Goal: Task Accomplishment & Management: Manage account settings

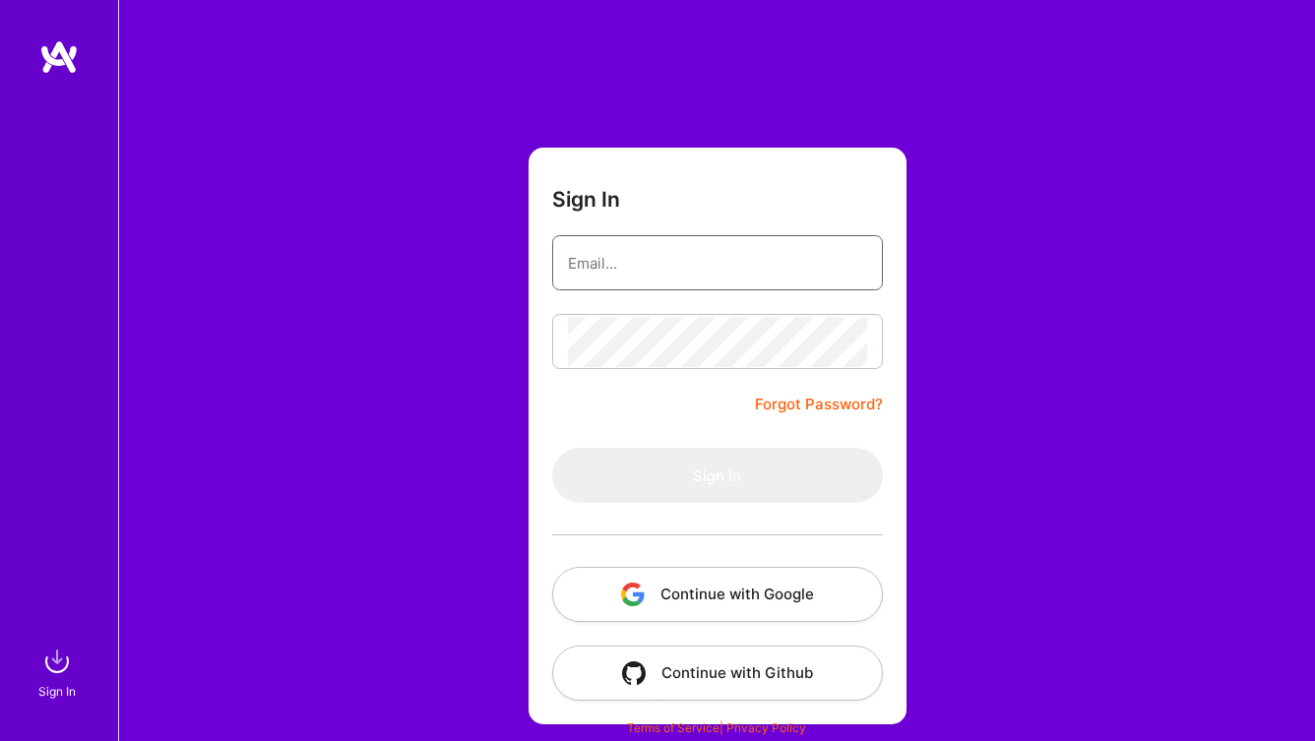
paste input "[EMAIL_ADDRESS][DOMAIN_NAME]"
type input "[EMAIL_ADDRESS][DOMAIN_NAME]"
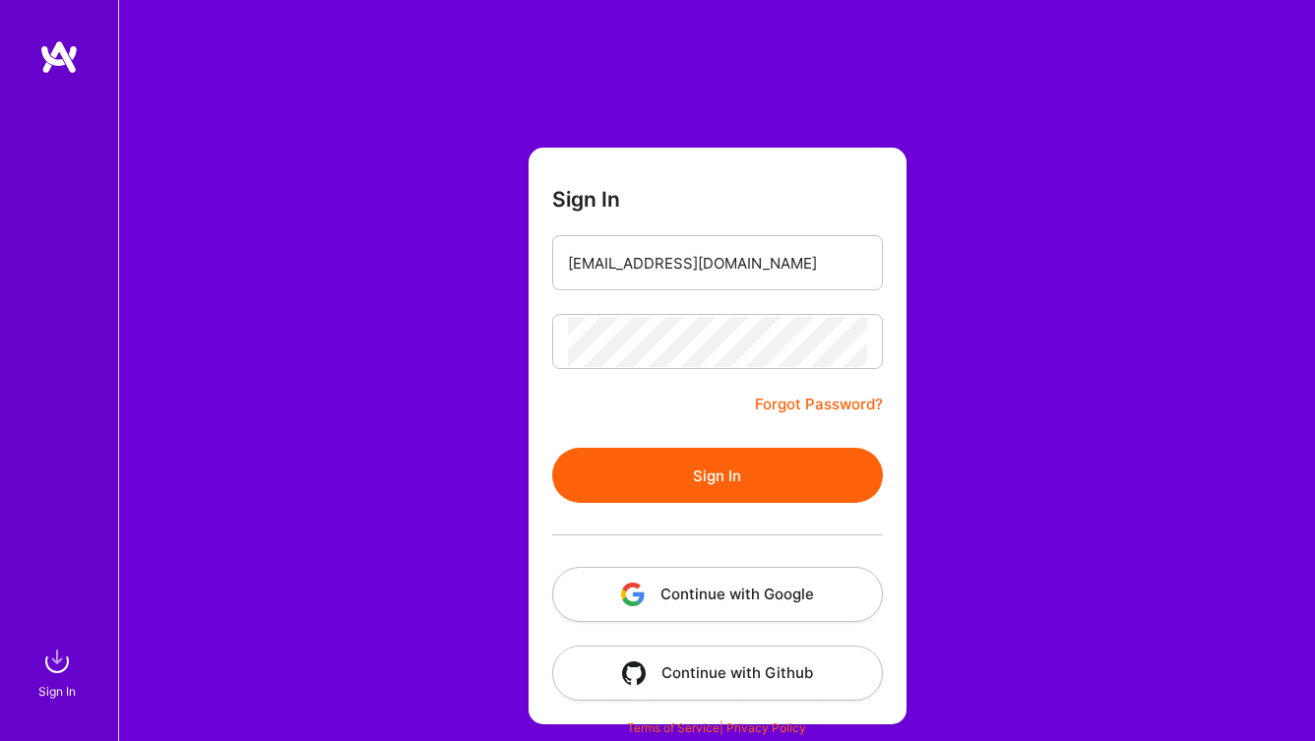
click at [704, 481] on button "Sign In" at bounding box center [717, 475] width 331 height 55
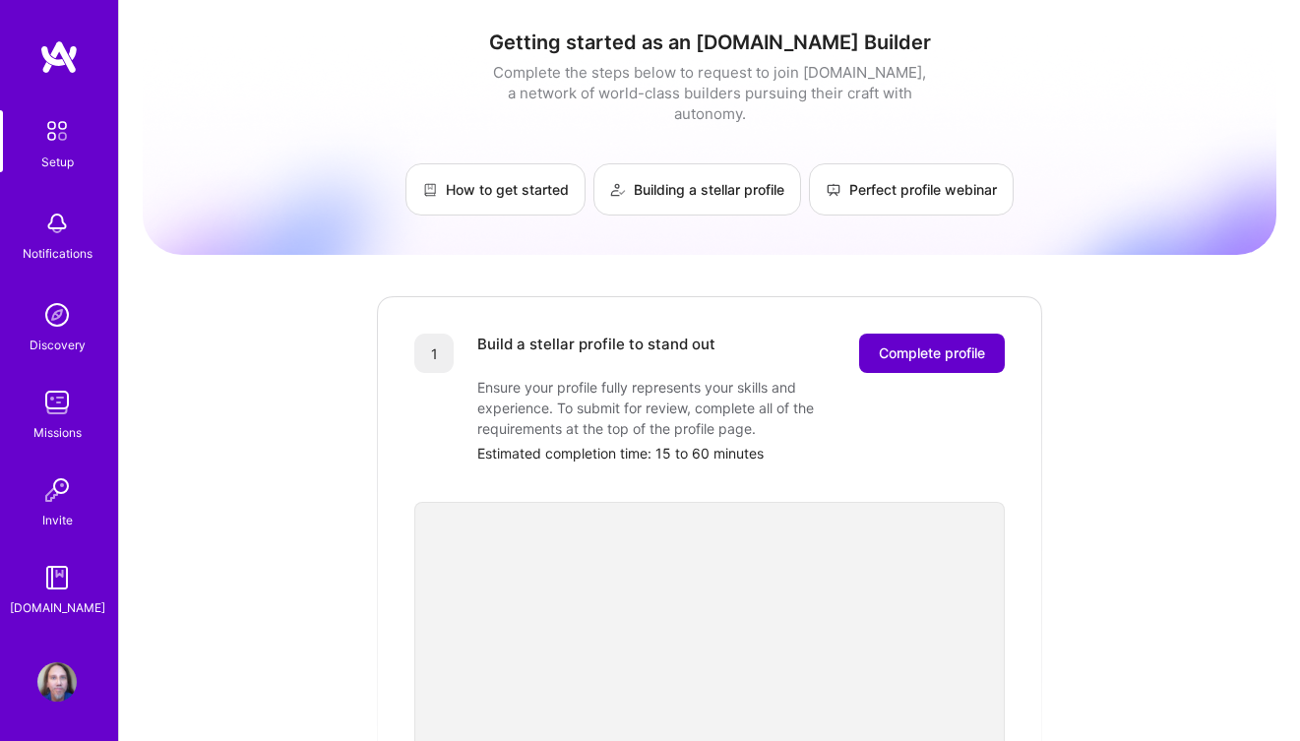
click at [931, 343] on span "Complete profile" at bounding box center [932, 353] width 106 height 20
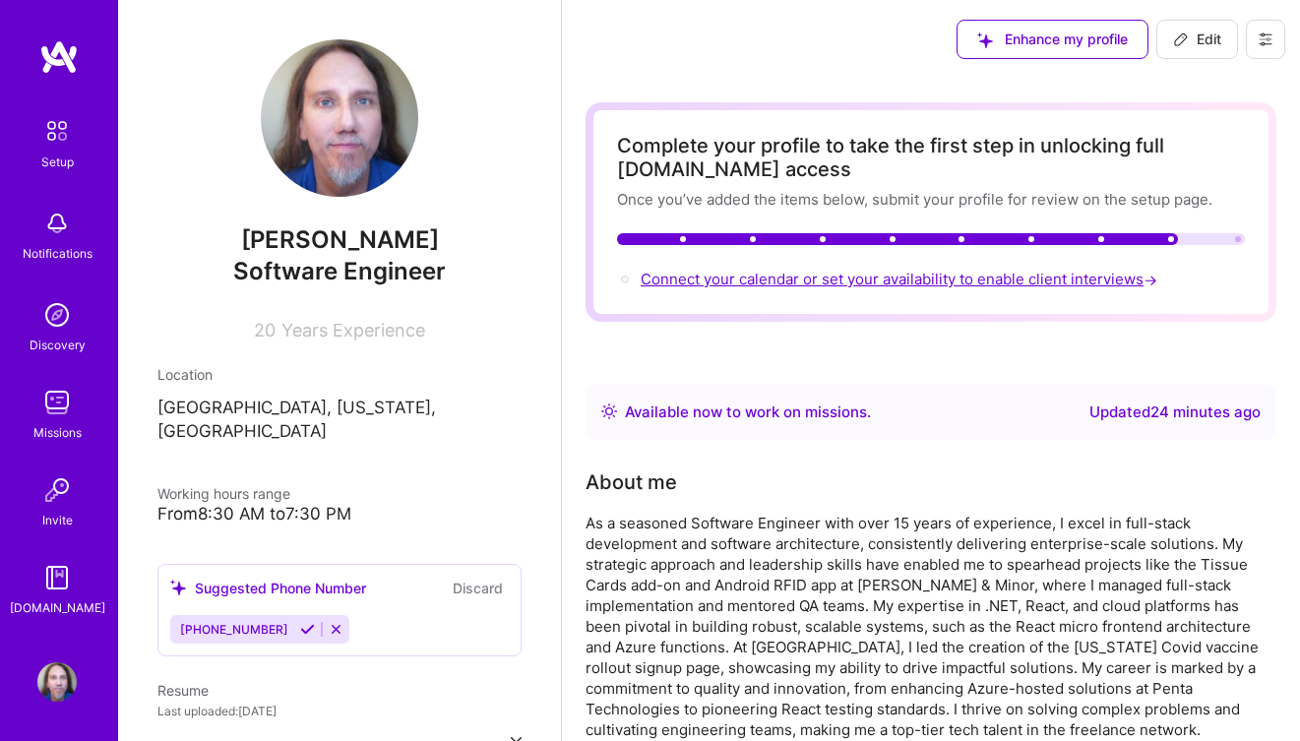
click at [910, 284] on span "Connect your calendar or set your availability to enable client interviews →" at bounding box center [901, 279] width 521 height 19
click at [764, 276] on span "Connect your calendar or set your availability to enable client interviews →" at bounding box center [901, 279] width 521 height 19
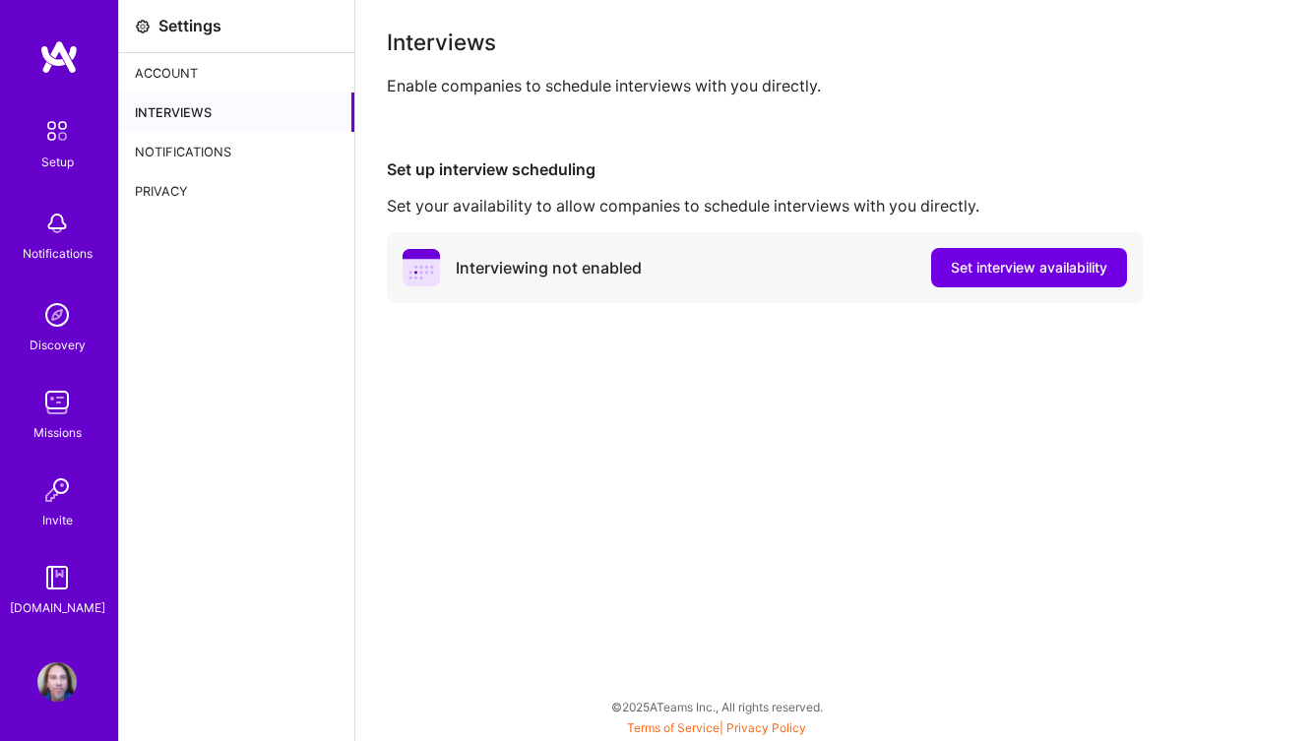
click at [157, 72] on div "Account" at bounding box center [236, 72] width 235 height 39
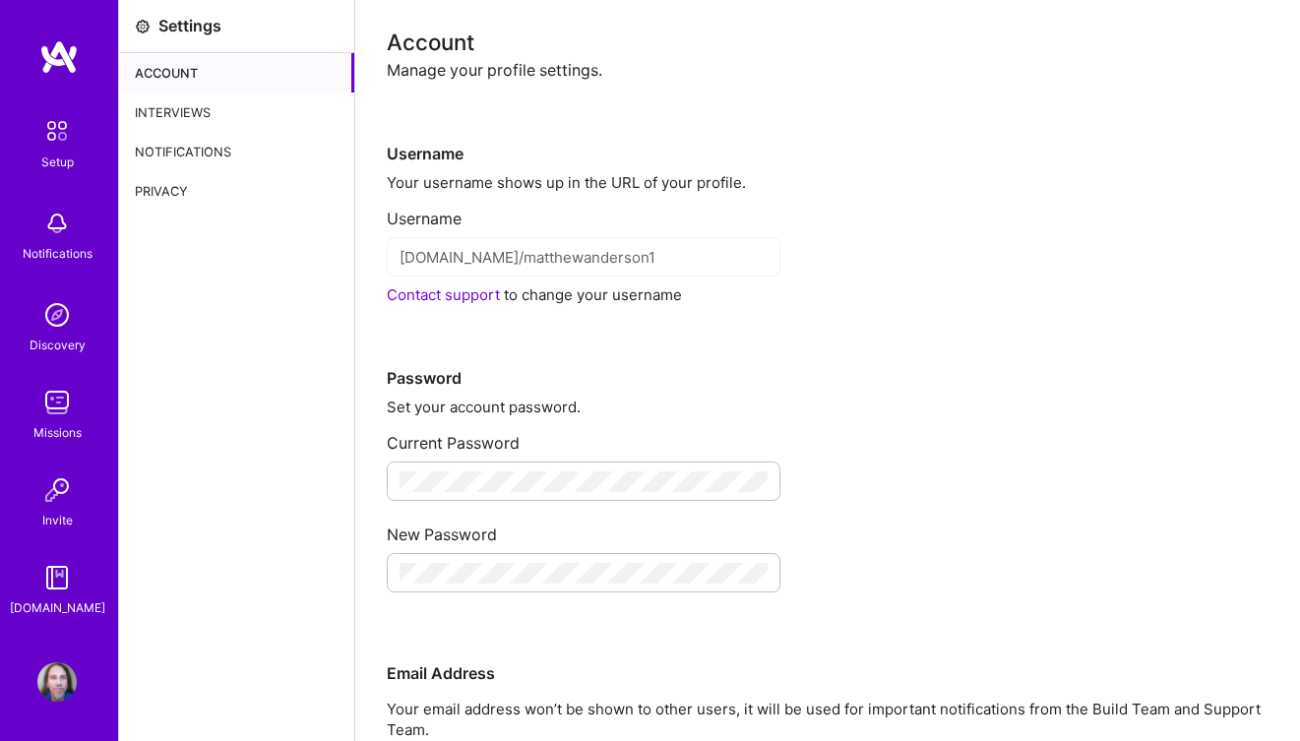
click at [158, 111] on div "Interviews" at bounding box center [236, 112] width 235 height 39
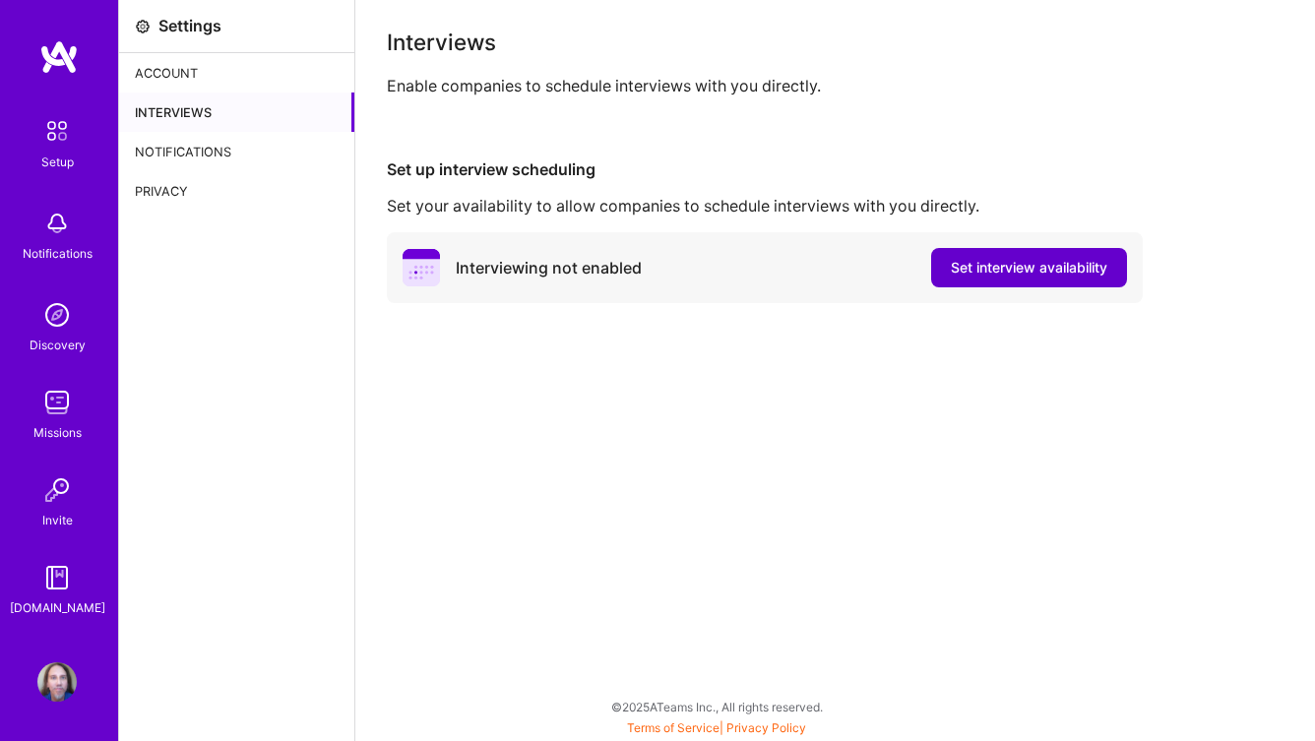
click at [982, 265] on span "Set interview availability" at bounding box center [1029, 268] width 156 height 20
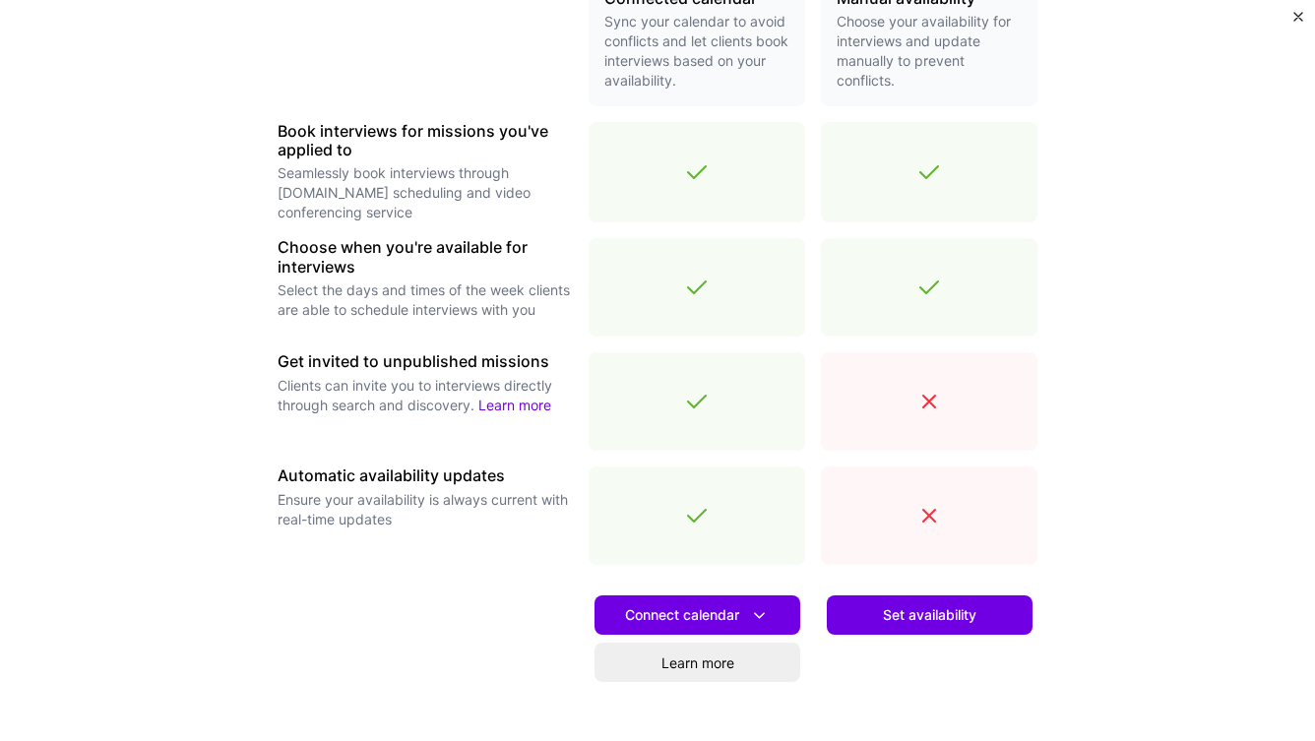
scroll to position [591, 0]
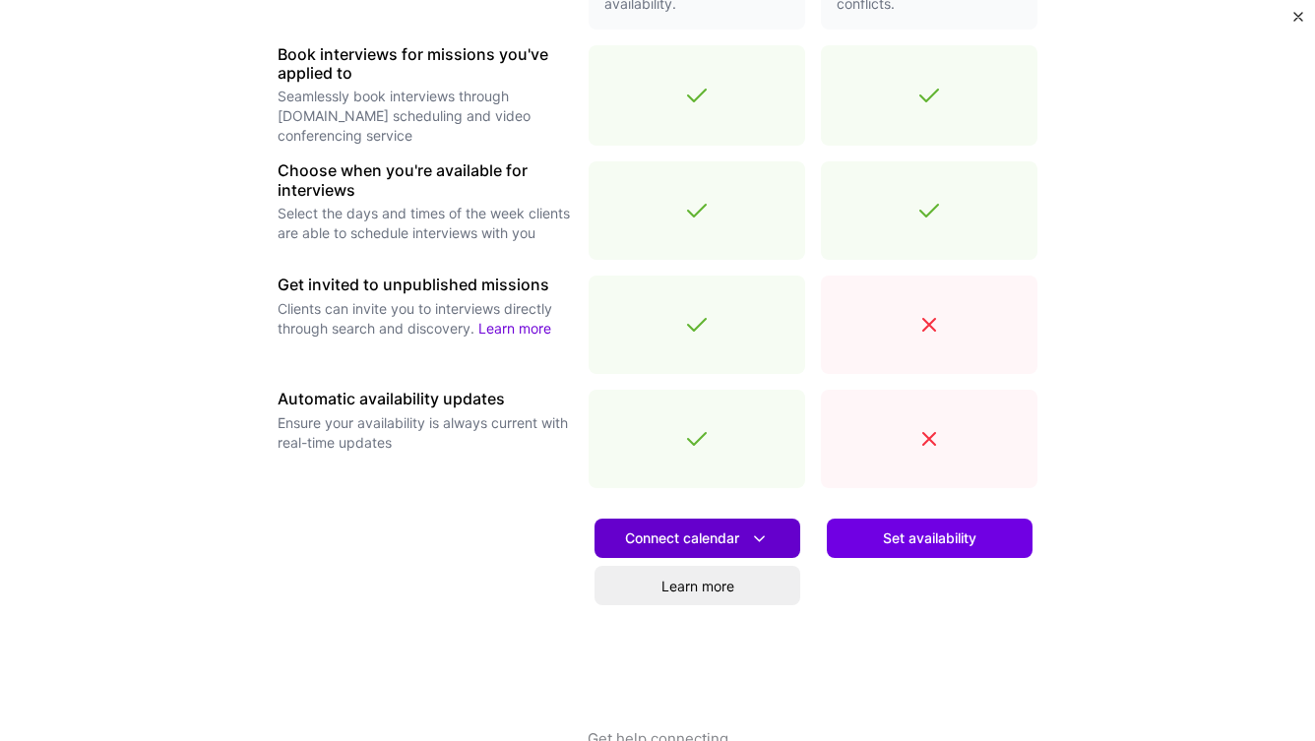
click at [690, 538] on span "Connect calendar" at bounding box center [697, 538] width 145 height 21
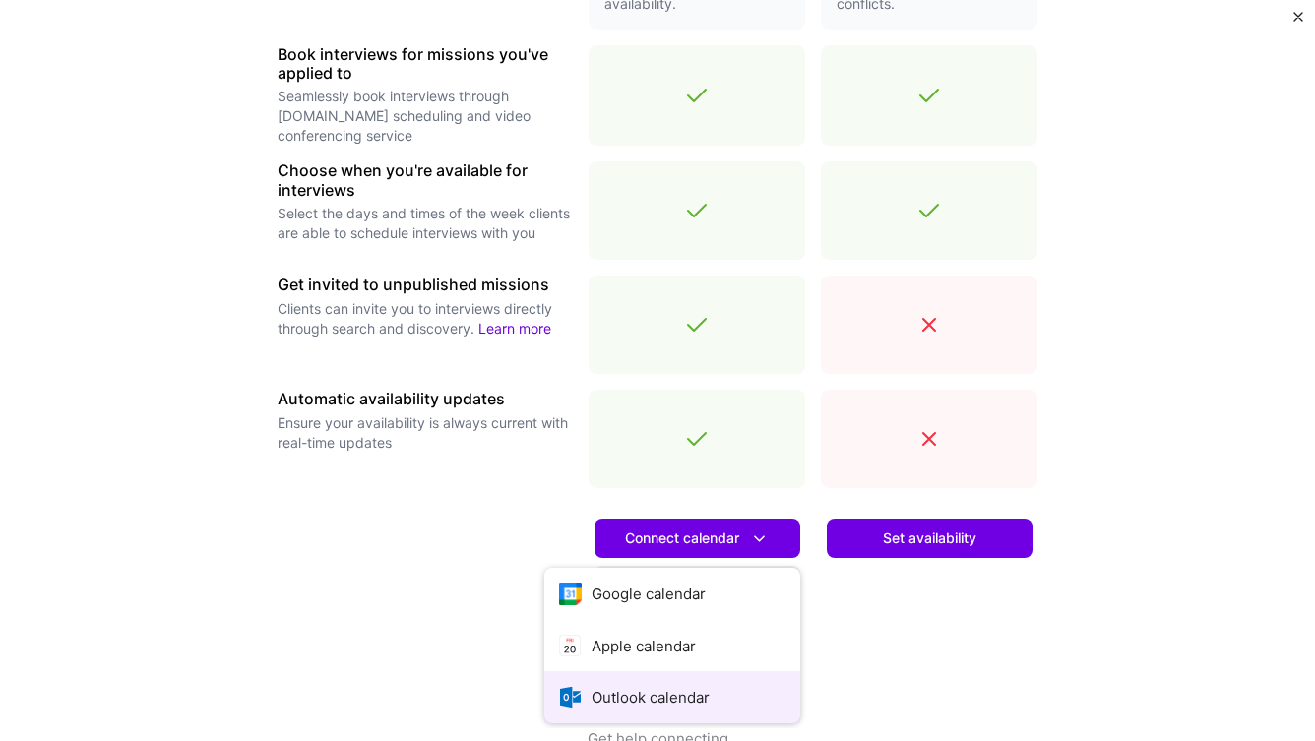
click at [625, 696] on button "Outlook calendar" at bounding box center [672, 697] width 256 height 52
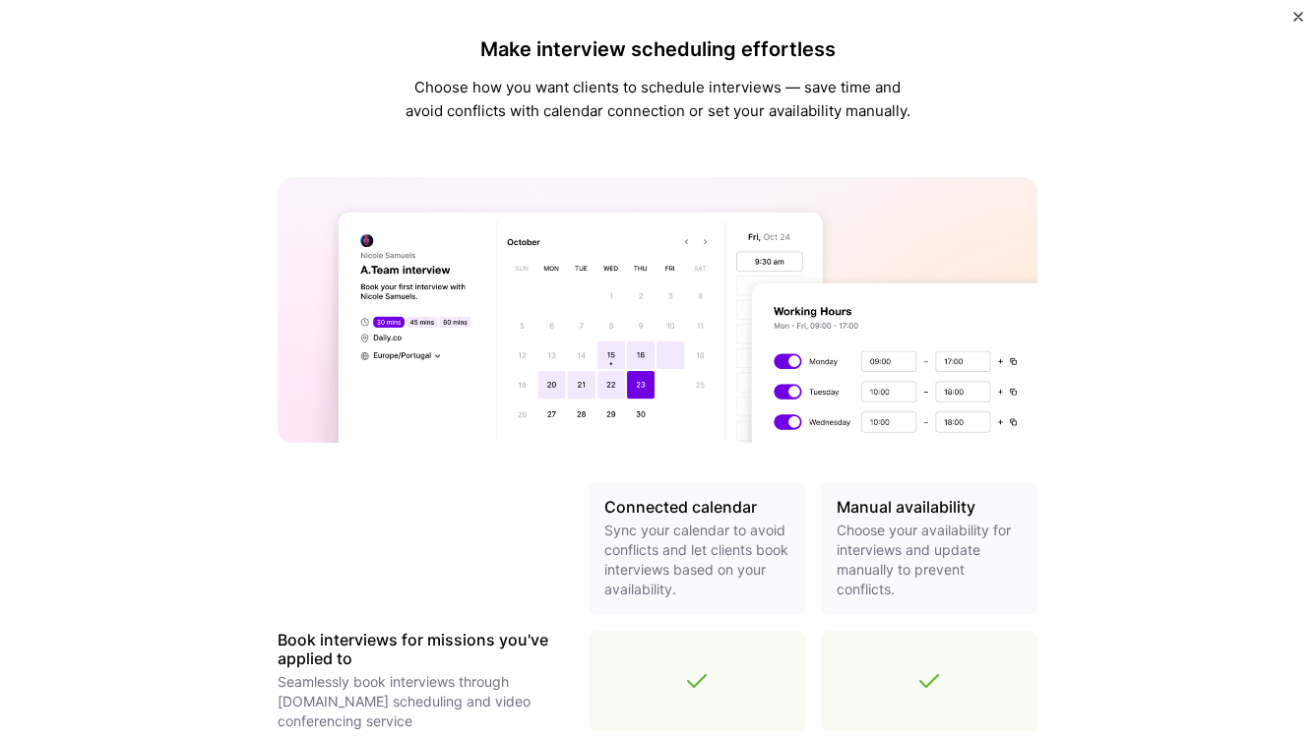
scroll to position [0, 0]
